Goal: Check status: Check status

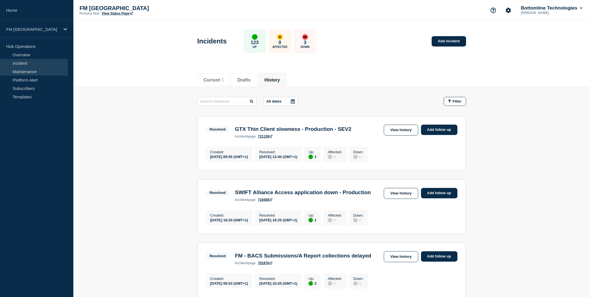
click at [35, 71] on link "Maintenance" at bounding box center [34, 71] width 68 height 8
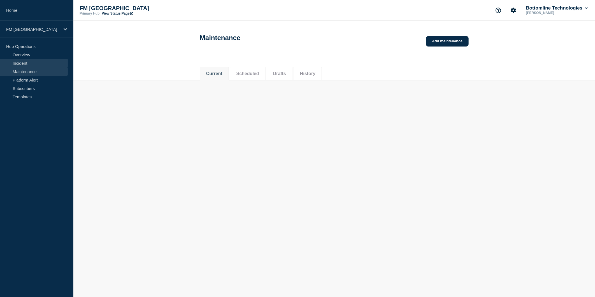
click at [36, 62] on link "Incident" at bounding box center [34, 63] width 68 height 8
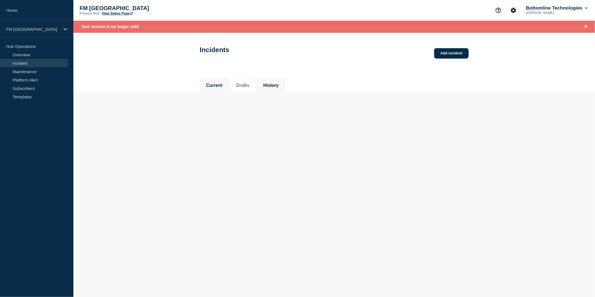
click at [278, 87] on button "History" at bounding box center [270, 85] width 15 height 5
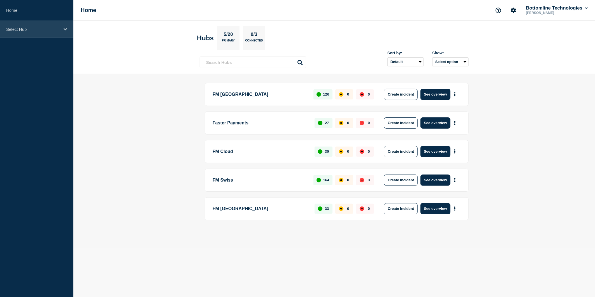
click at [65, 26] on div "Select Hub" at bounding box center [36, 29] width 73 height 17
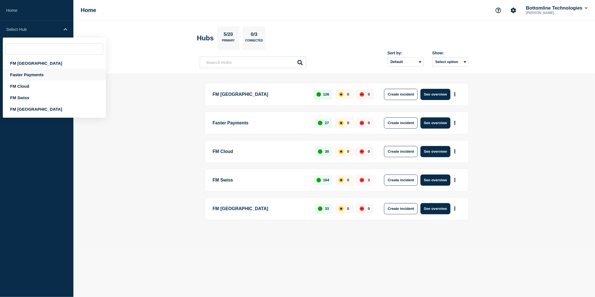
click at [33, 76] on div "Faster Payments" at bounding box center [54, 74] width 103 height 11
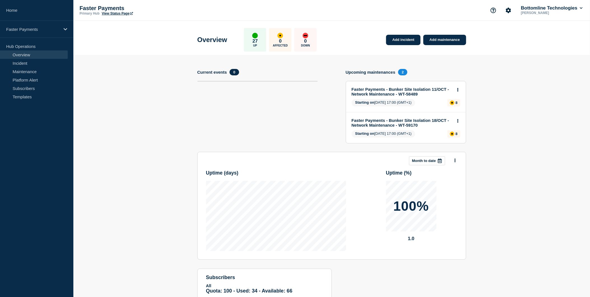
scroll to position [34, 0]
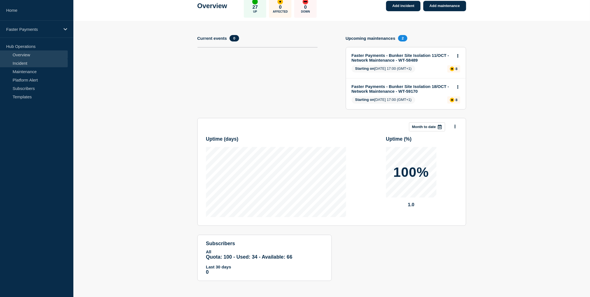
click at [29, 62] on link "Incident" at bounding box center [34, 63] width 68 height 8
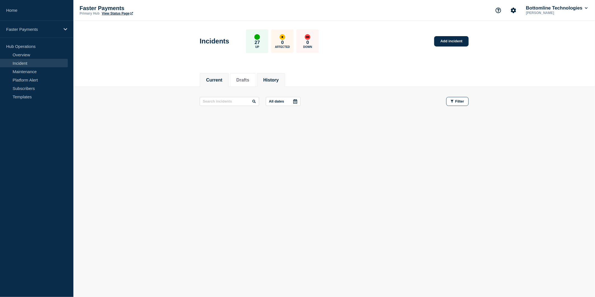
click at [279, 78] on button "History" at bounding box center [270, 80] width 15 height 5
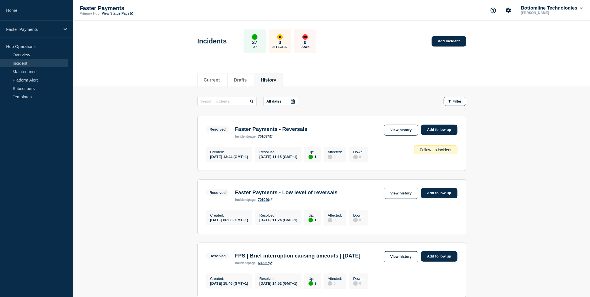
click at [295, 100] on icon at bounding box center [293, 101] width 4 height 4
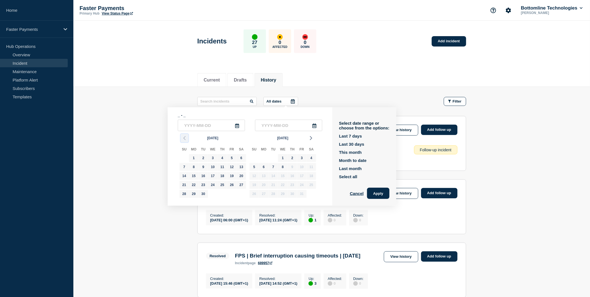
click at [184, 137] on polyline "button" at bounding box center [185, 137] width 2 height 3
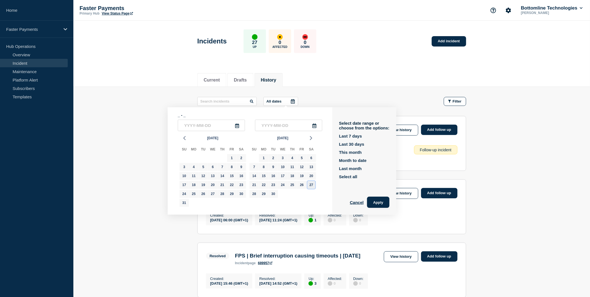
click at [310, 184] on div "27" at bounding box center [312, 185] width 8 height 8
type input "[DATE]"
click at [317, 127] on icon at bounding box center [314, 126] width 4 height 4
click at [313, 185] on div "27" at bounding box center [312, 185] width 8 height 8
type input "[DATE]"
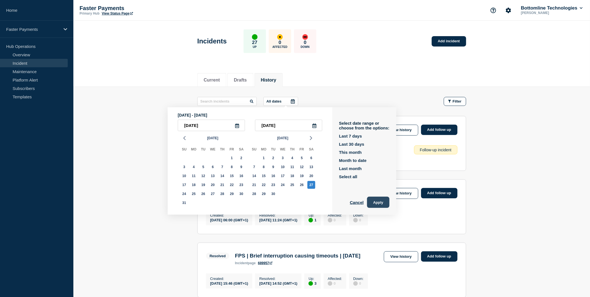
click at [380, 202] on button "Apply" at bounding box center [378, 202] width 22 height 11
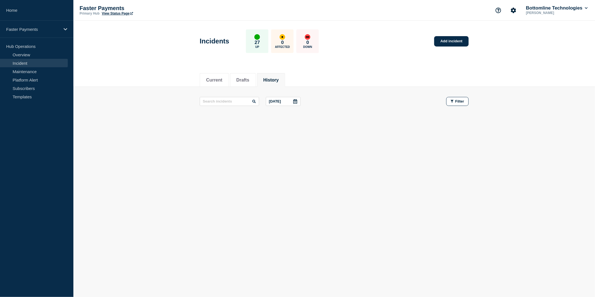
click at [298, 101] on icon at bounding box center [295, 101] width 4 height 4
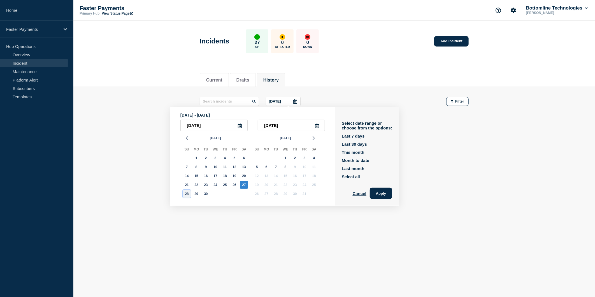
click at [185, 195] on div "28" at bounding box center [187, 194] width 8 height 8
type input "[DATE]"
click at [187, 195] on div "28" at bounding box center [187, 194] width 8 height 8
type input "[DATE]"
click at [388, 192] on button "Apply" at bounding box center [381, 193] width 22 height 11
